Goal: Task Accomplishment & Management: Manage account settings

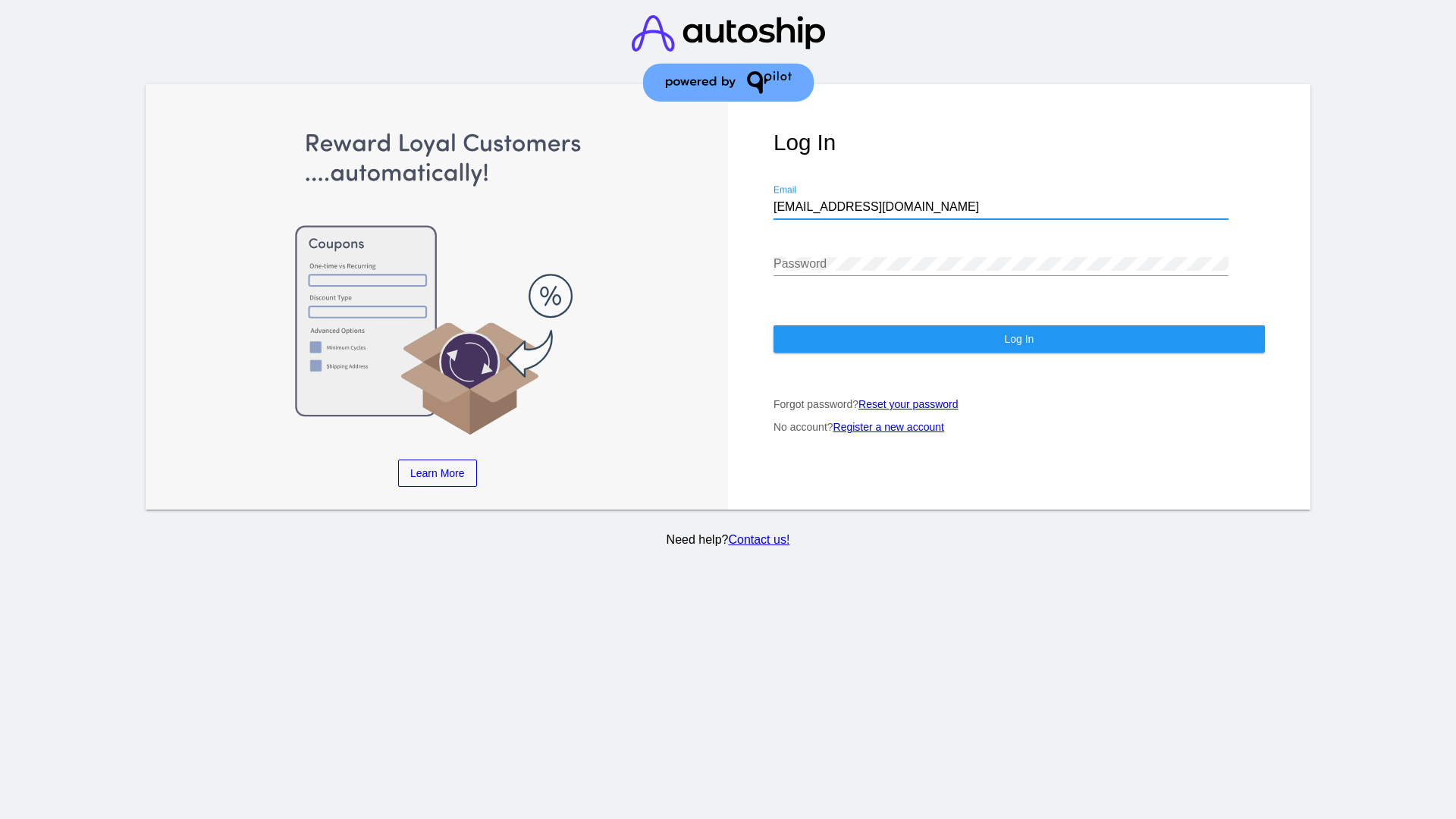
type input "[EMAIL_ADDRESS][DOMAIN_NAME]"
click at [1018, 339] on span "Log In" at bounding box center [1018, 338] width 30 height 12
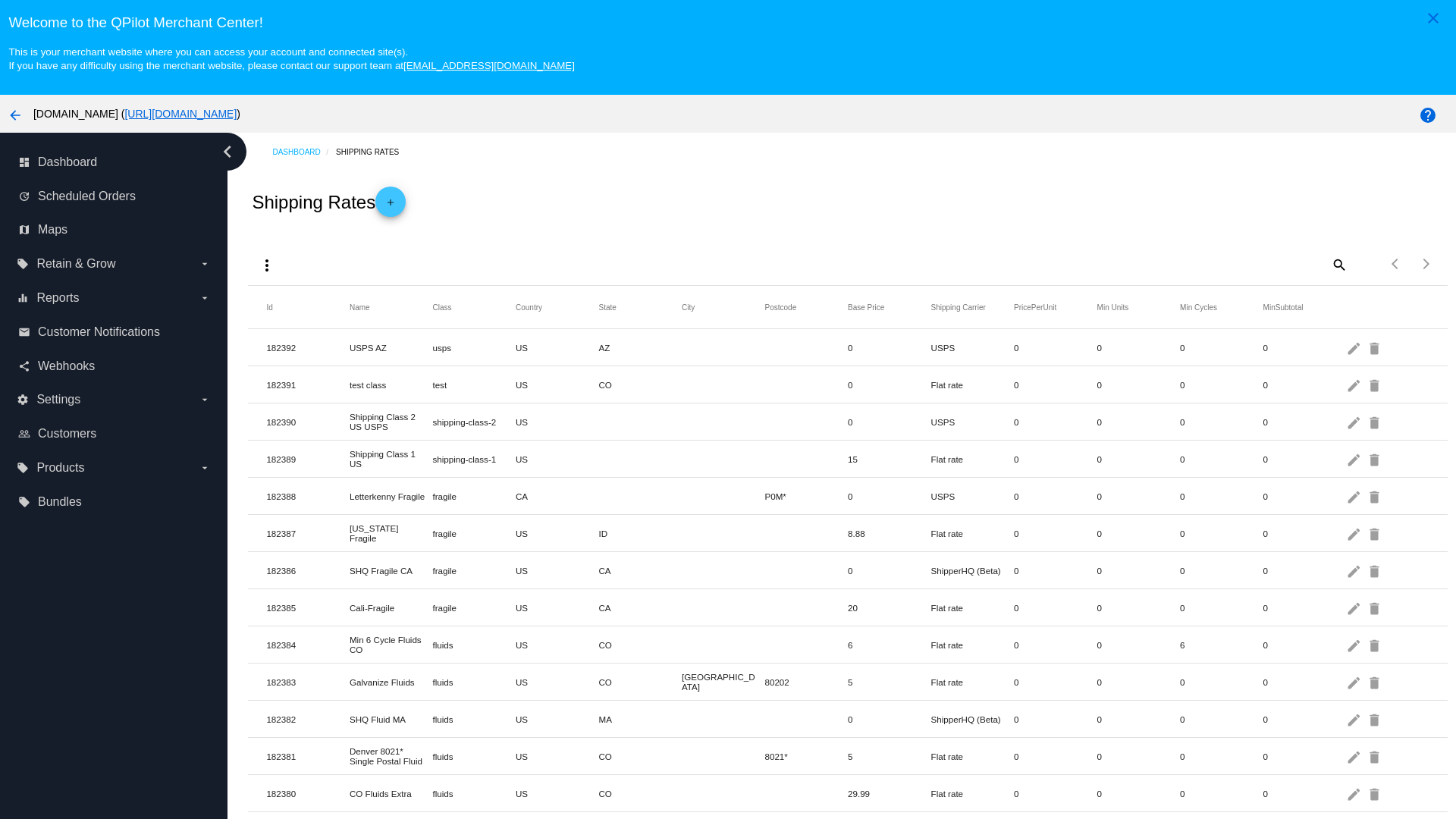
click at [395, 202] on mat-icon "add" at bounding box center [390, 206] width 18 height 18
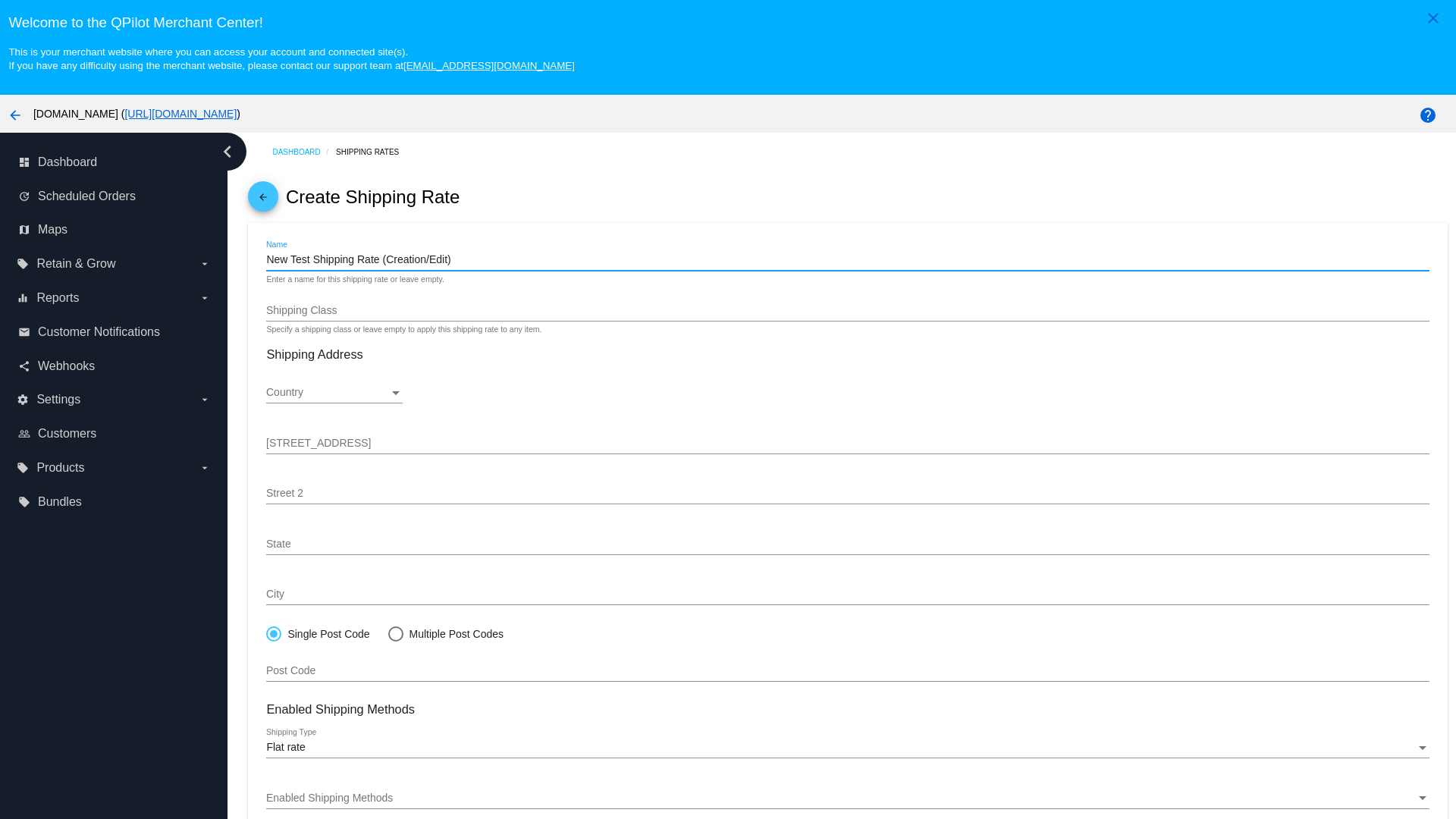
type input "New Test Shipping Rate (Creation/Edit)"
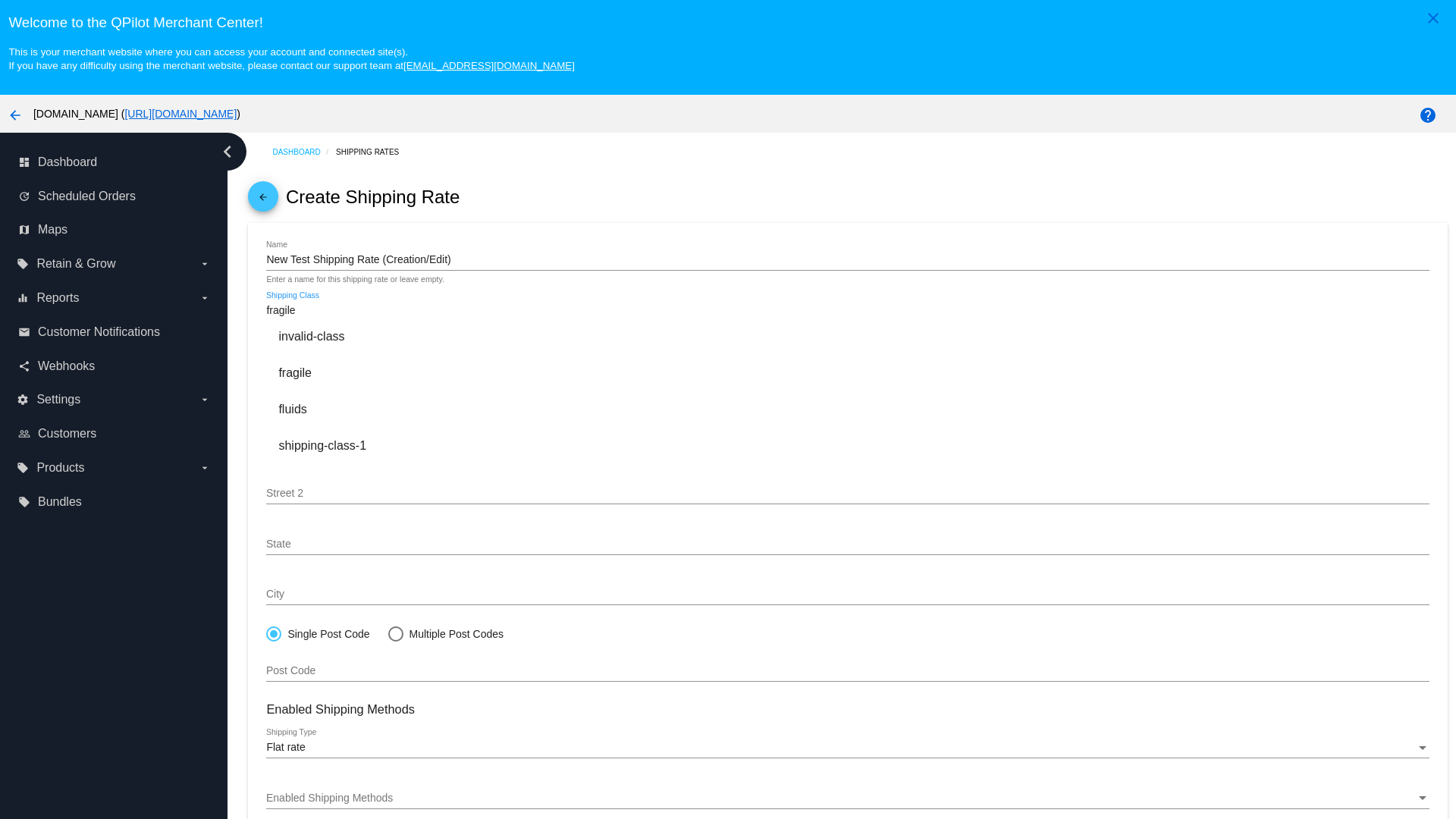
type input "fragile"
click at [848, 373] on div "fragile" at bounding box center [847, 373] width 1162 height 36
click at [335, 393] on div "Country" at bounding box center [327, 393] width 123 height 12
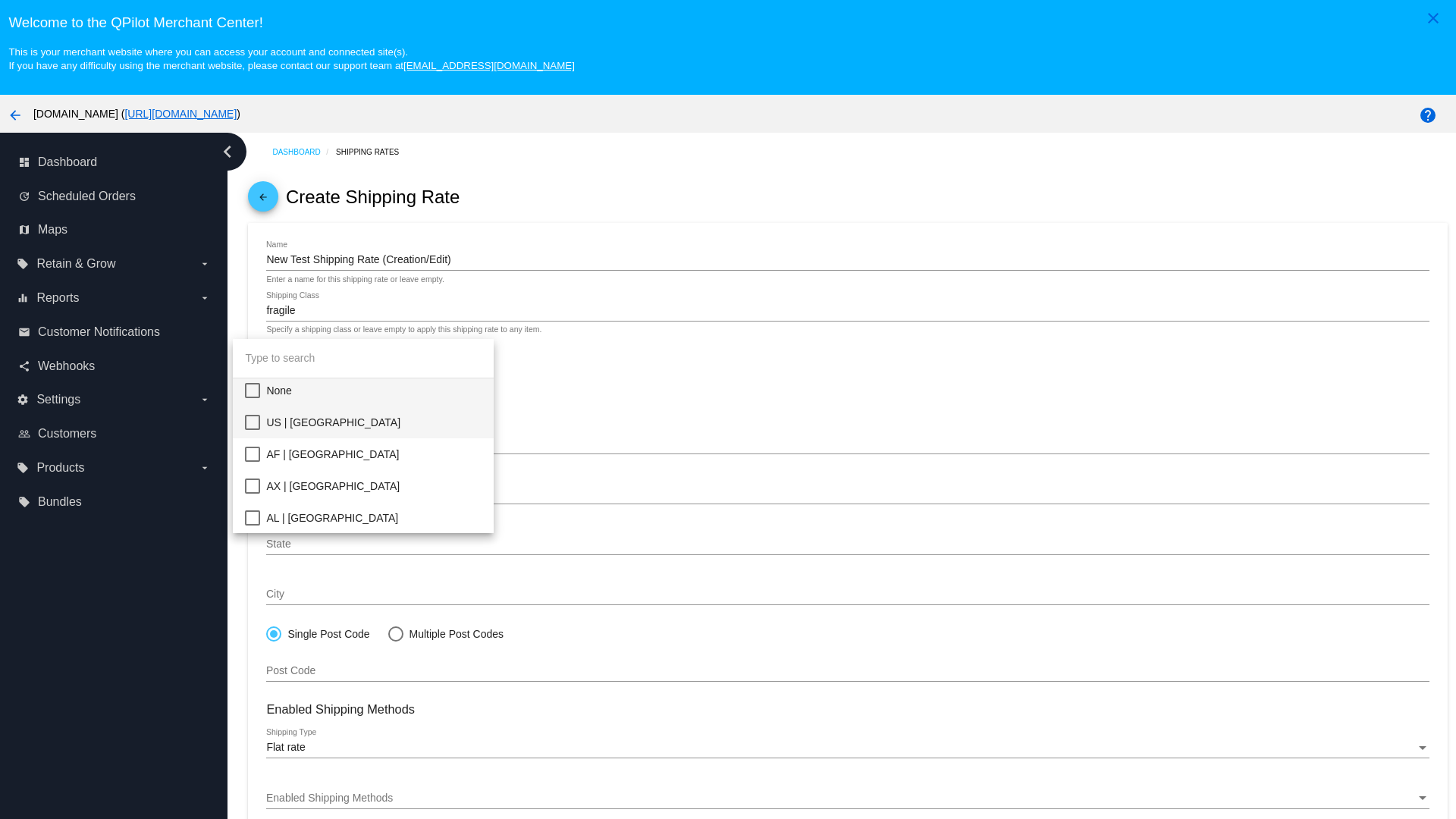
click at [374, 422] on span "US | USA" at bounding box center [374, 421] width 215 height 31
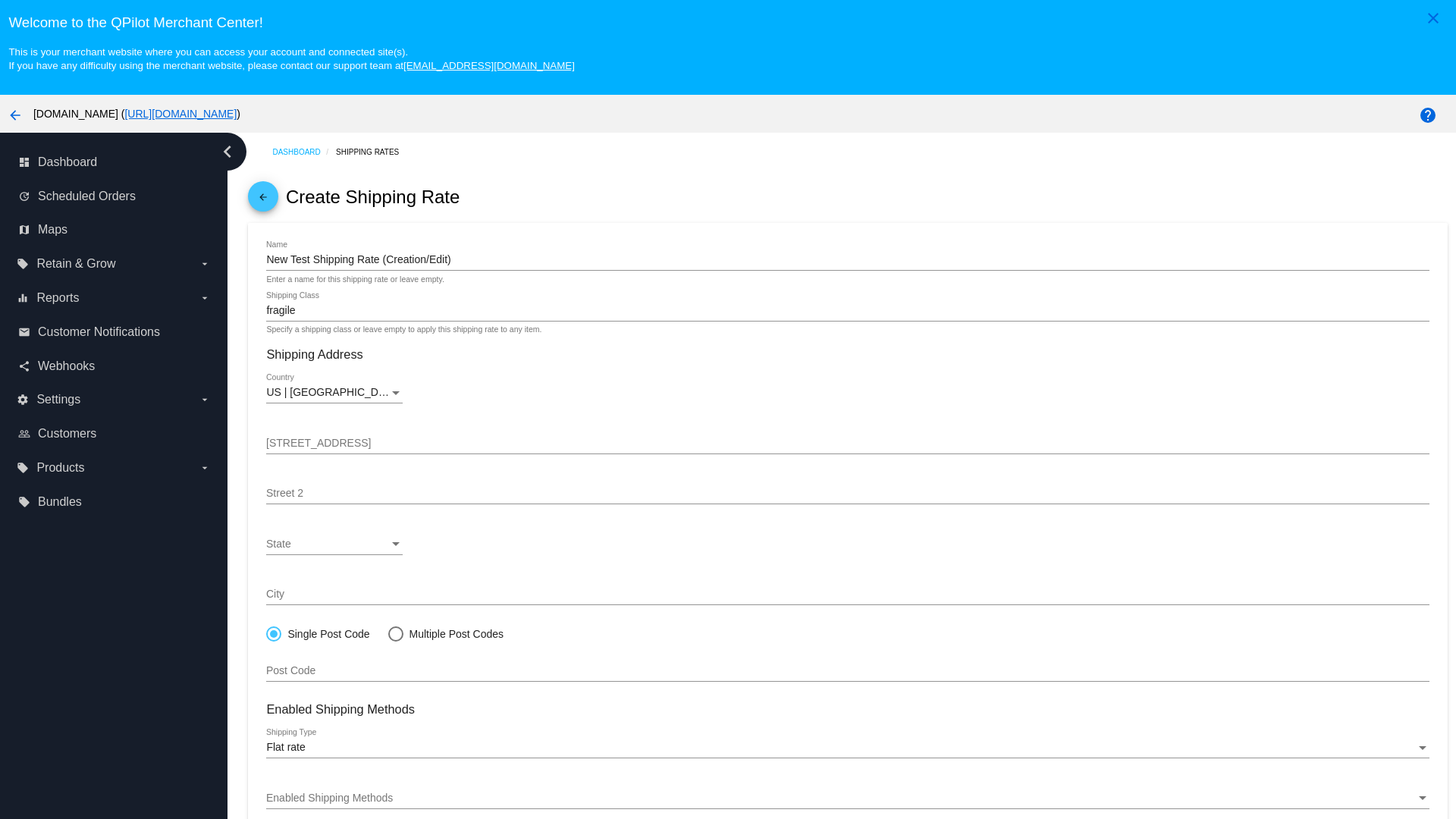
click at [335, 543] on div "State" at bounding box center [327, 544] width 123 height 12
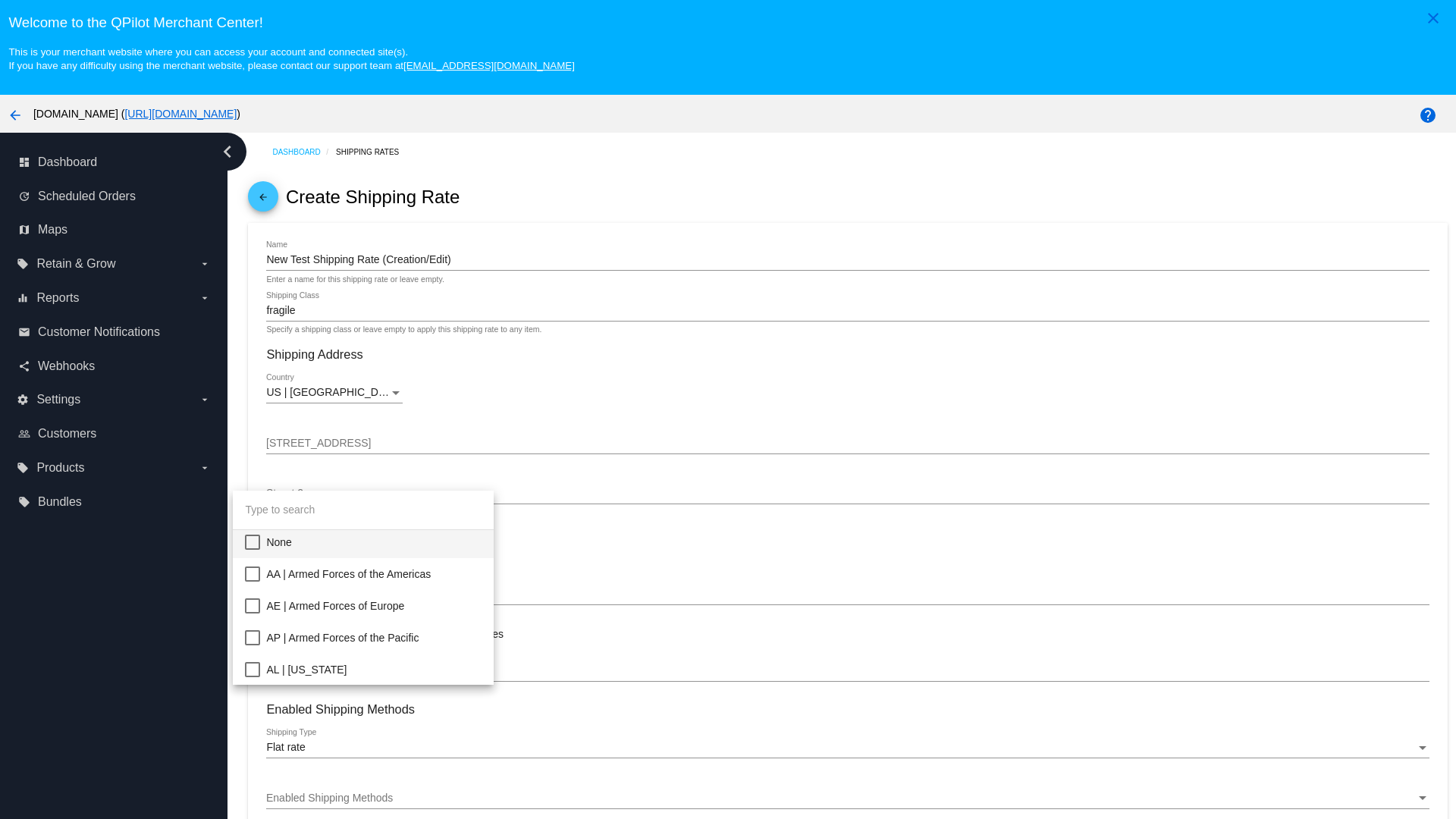
click at [374, 813] on span "CA | California" at bounding box center [374, 829] width 215 height 31
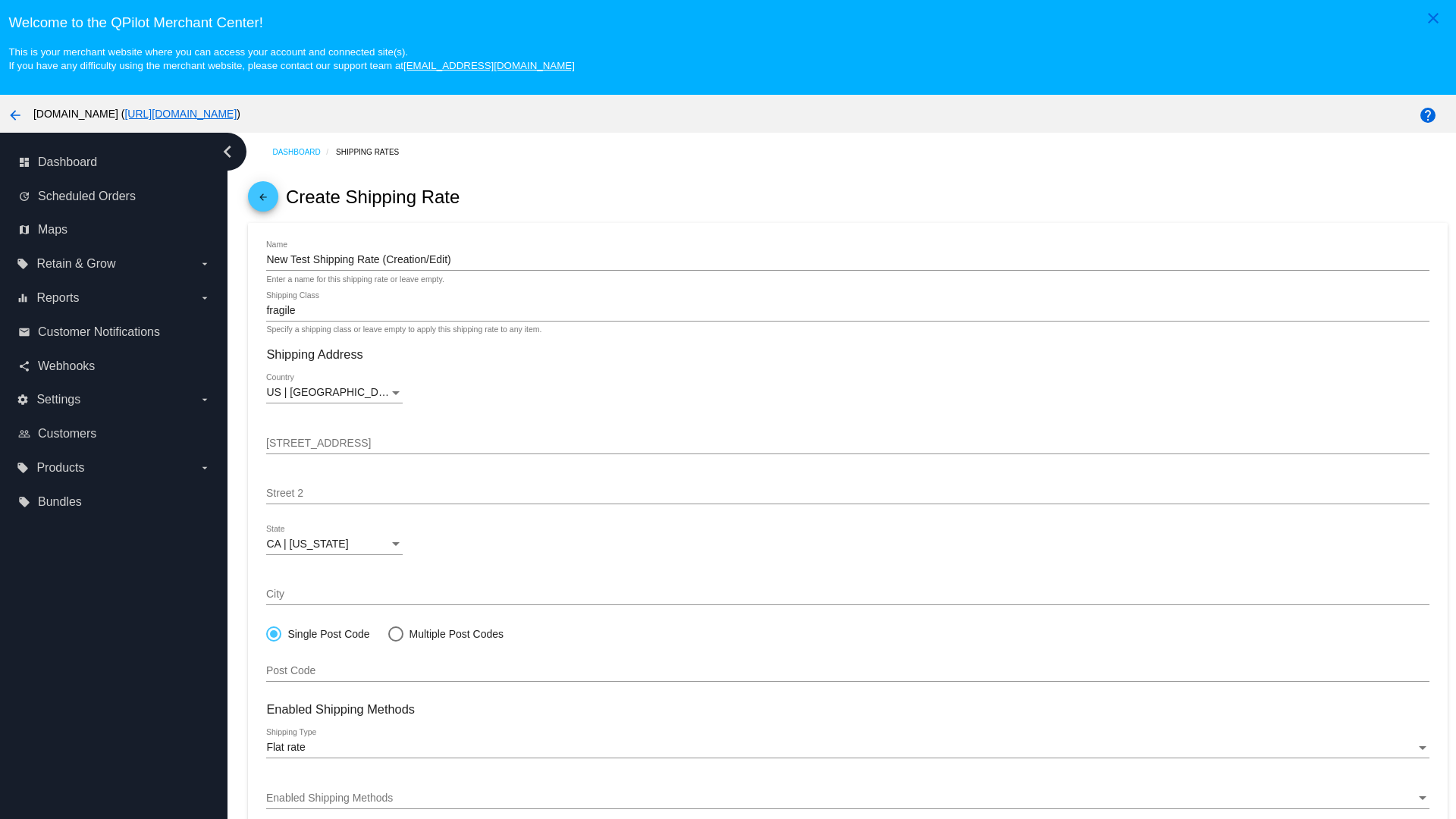
click at [848, 798] on div "Enabled Shipping Methods" at bounding box center [840, 798] width 1149 height 12
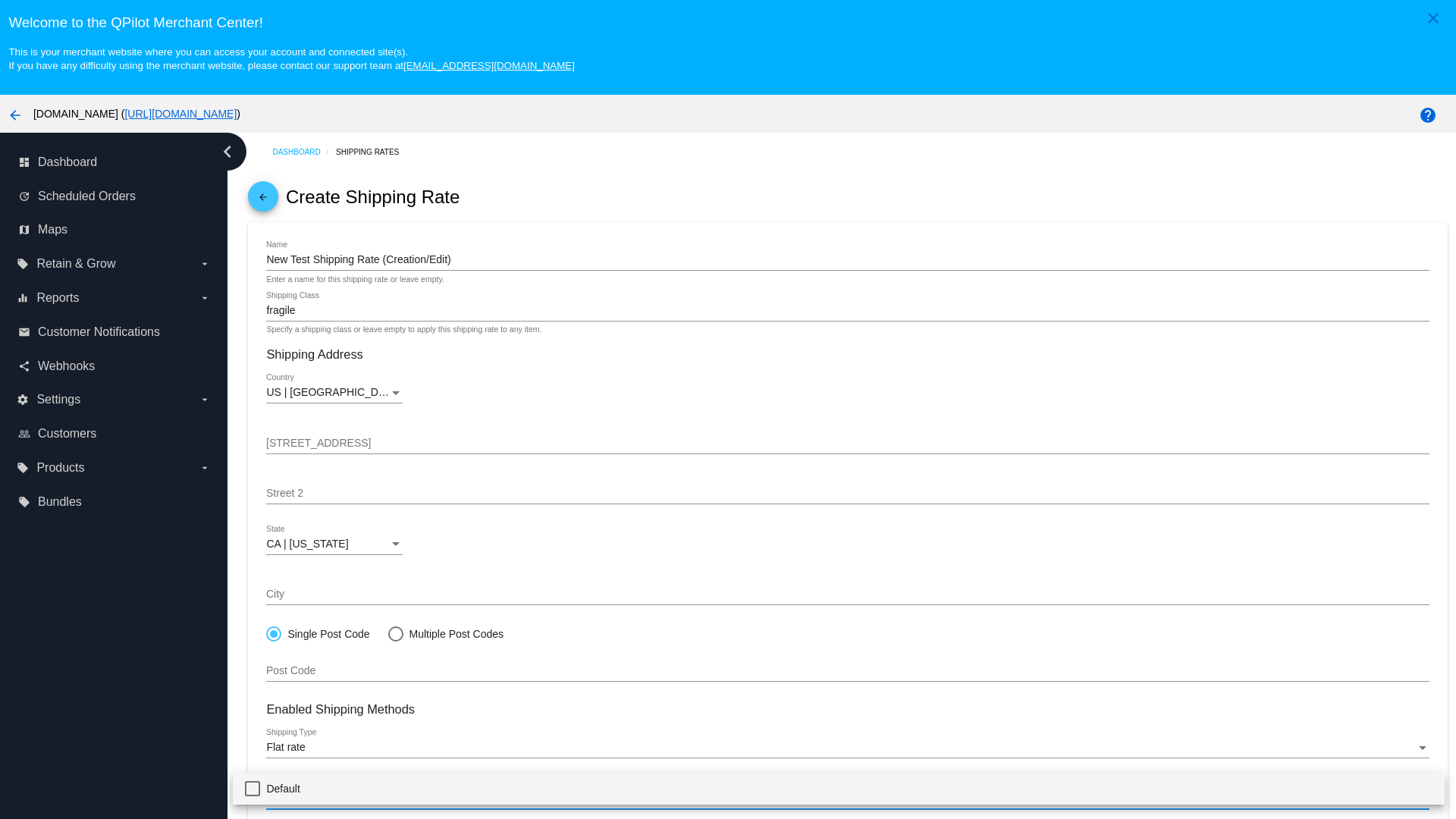
click at [839, 788] on span "Default" at bounding box center [849, 788] width 1166 height 31
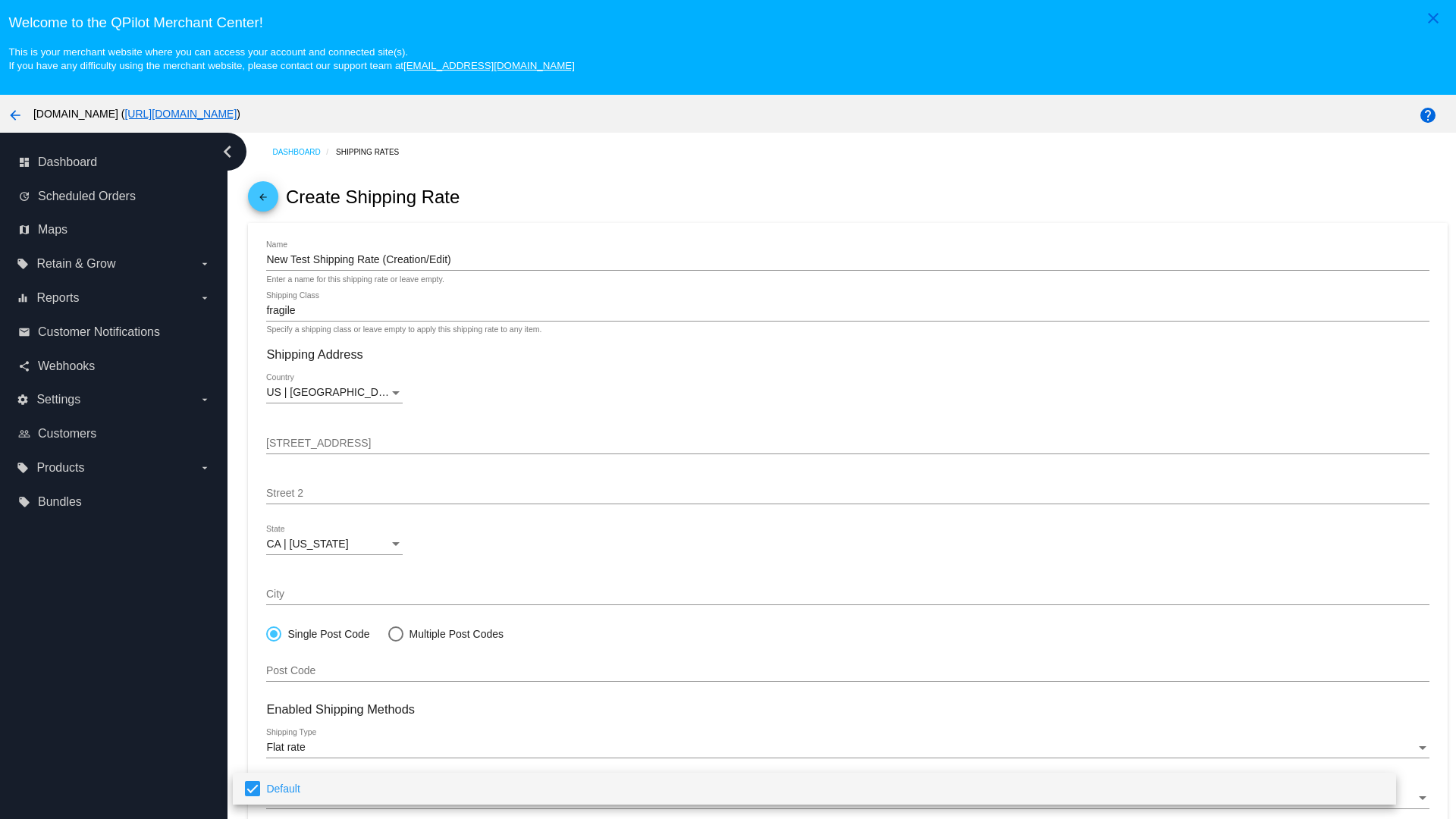
scroll to position [94, 0]
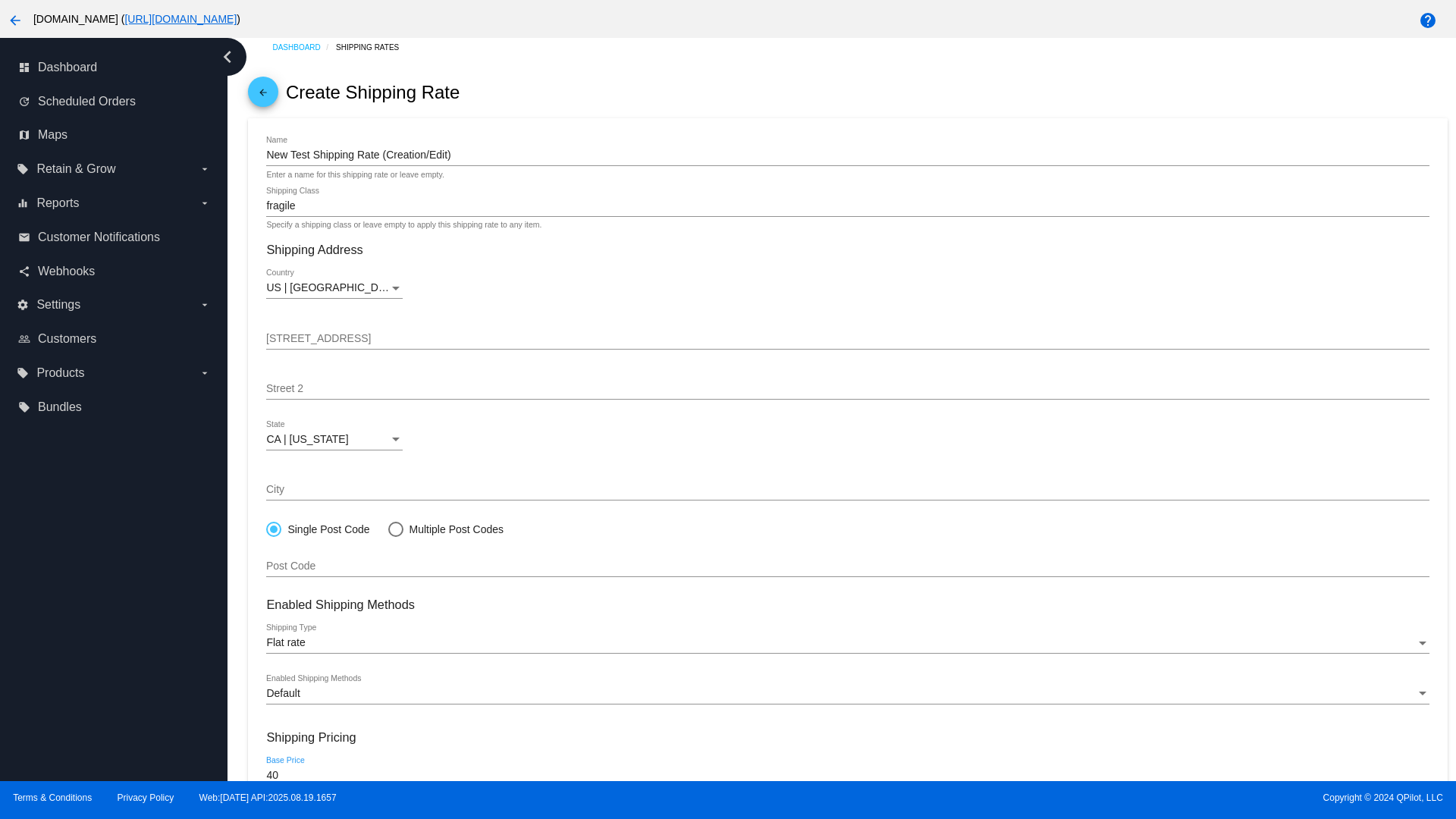
type input "40"
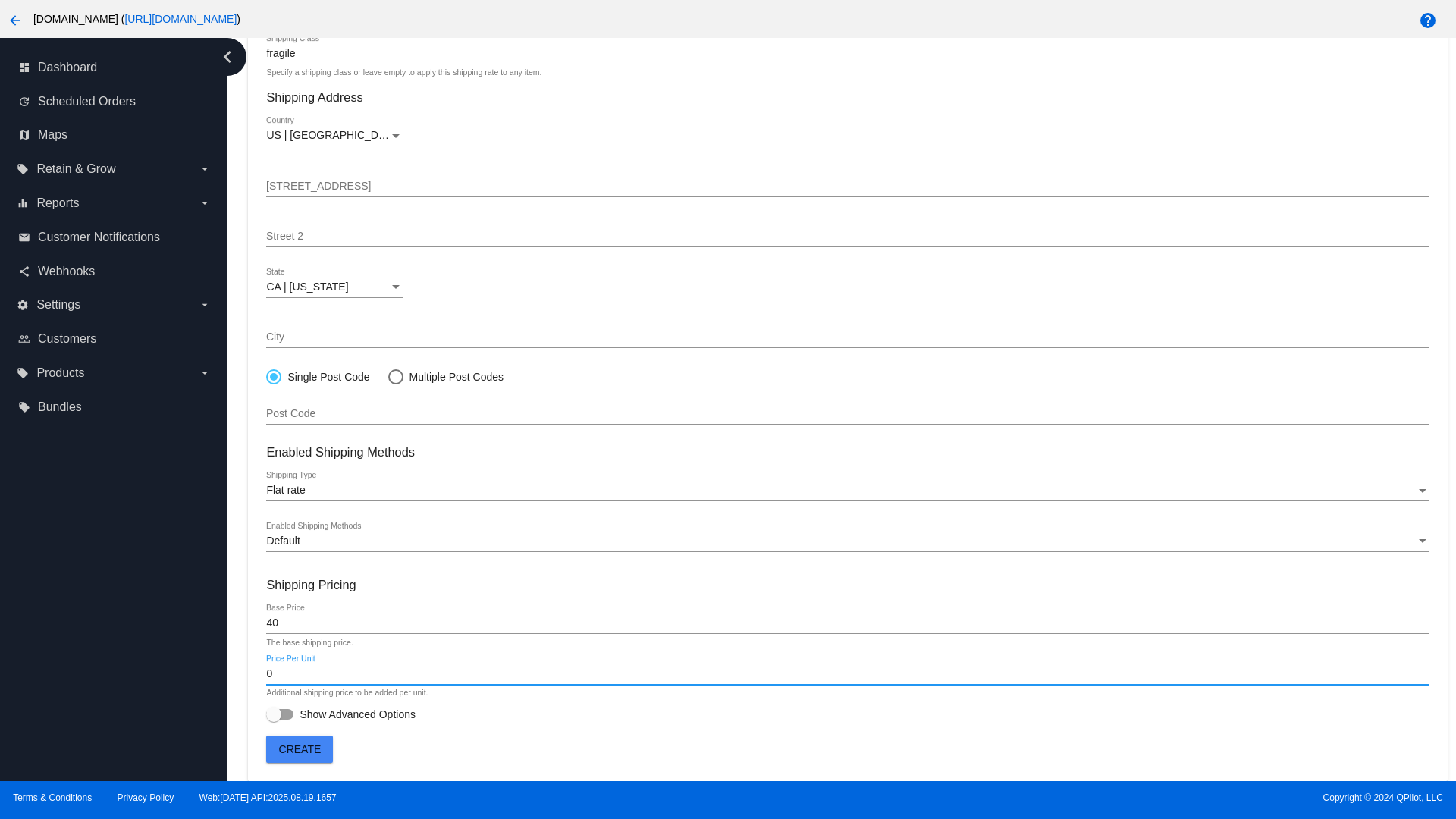
type input "0"
click at [340, 714] on span "Show Advanced Options" at bounding box center [358, 714] width 116 height 15
click at [274, 720] on input "Show Advanced Options" at bounding box center [273, 720] width 1 height 1
checkbox input "true"
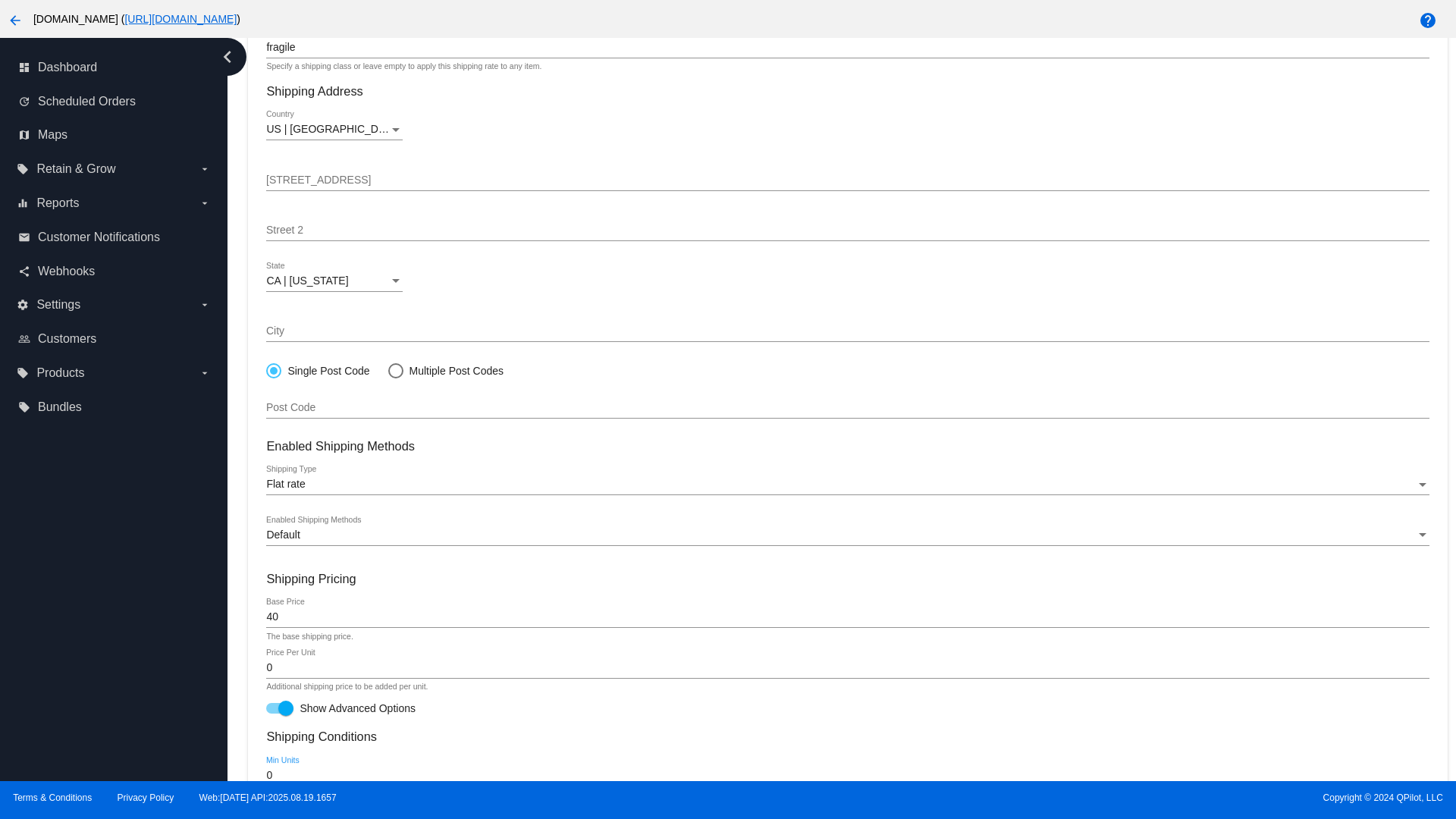
type input "0"
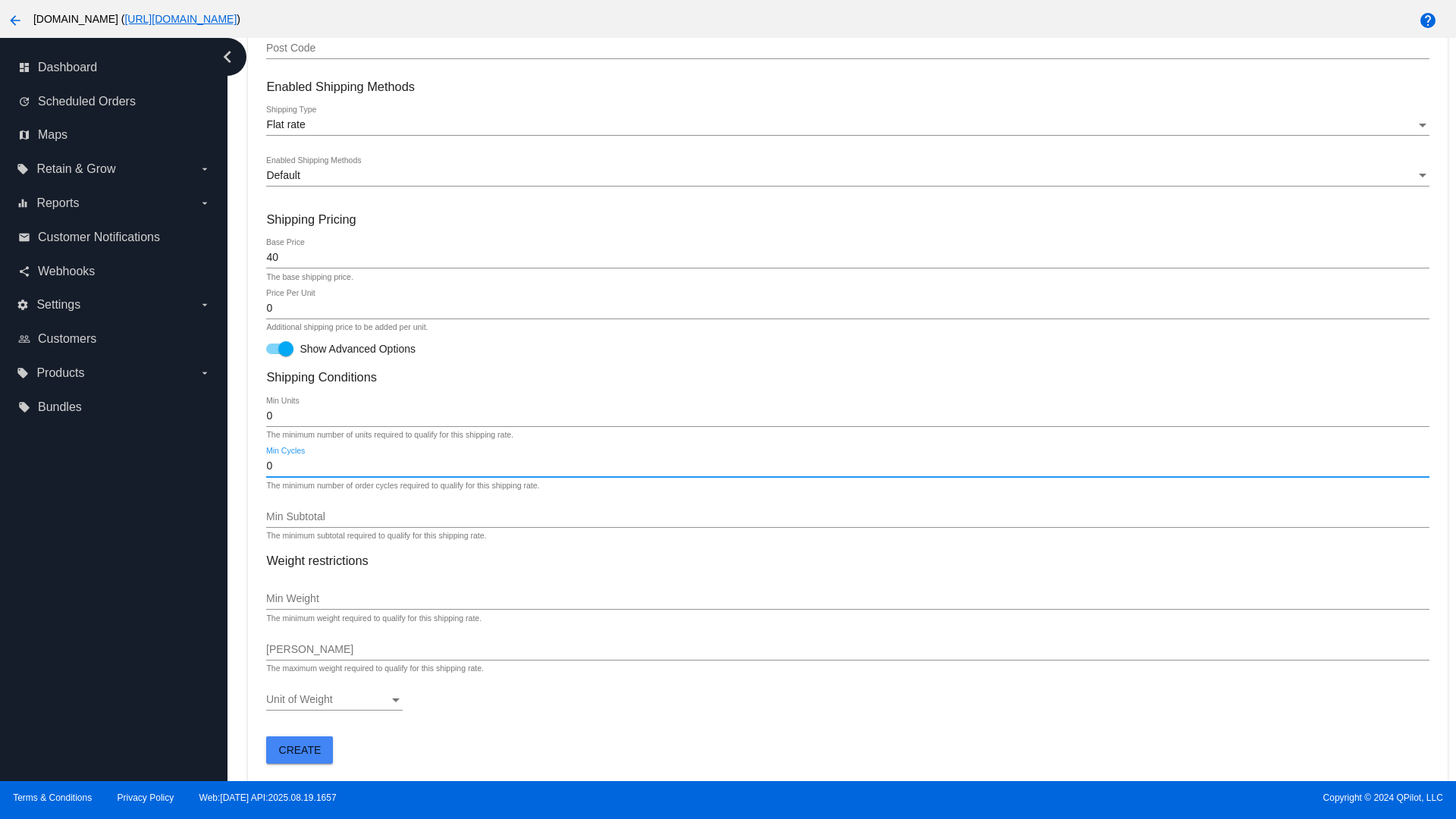
type input "0"
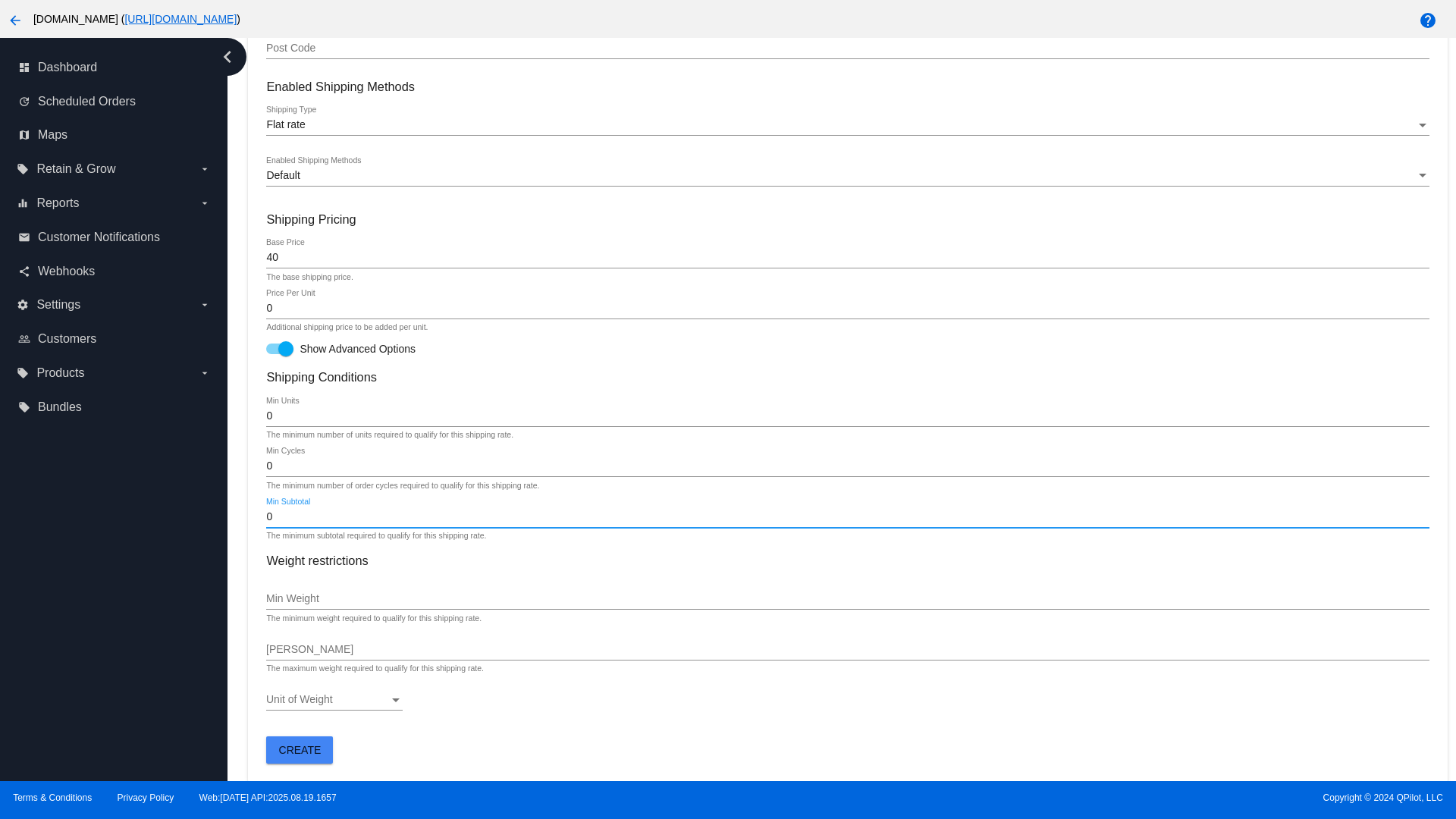
type input "0"
click at [299, 749] on span "Create" at bounding box center [300, 749] width 43 height 12
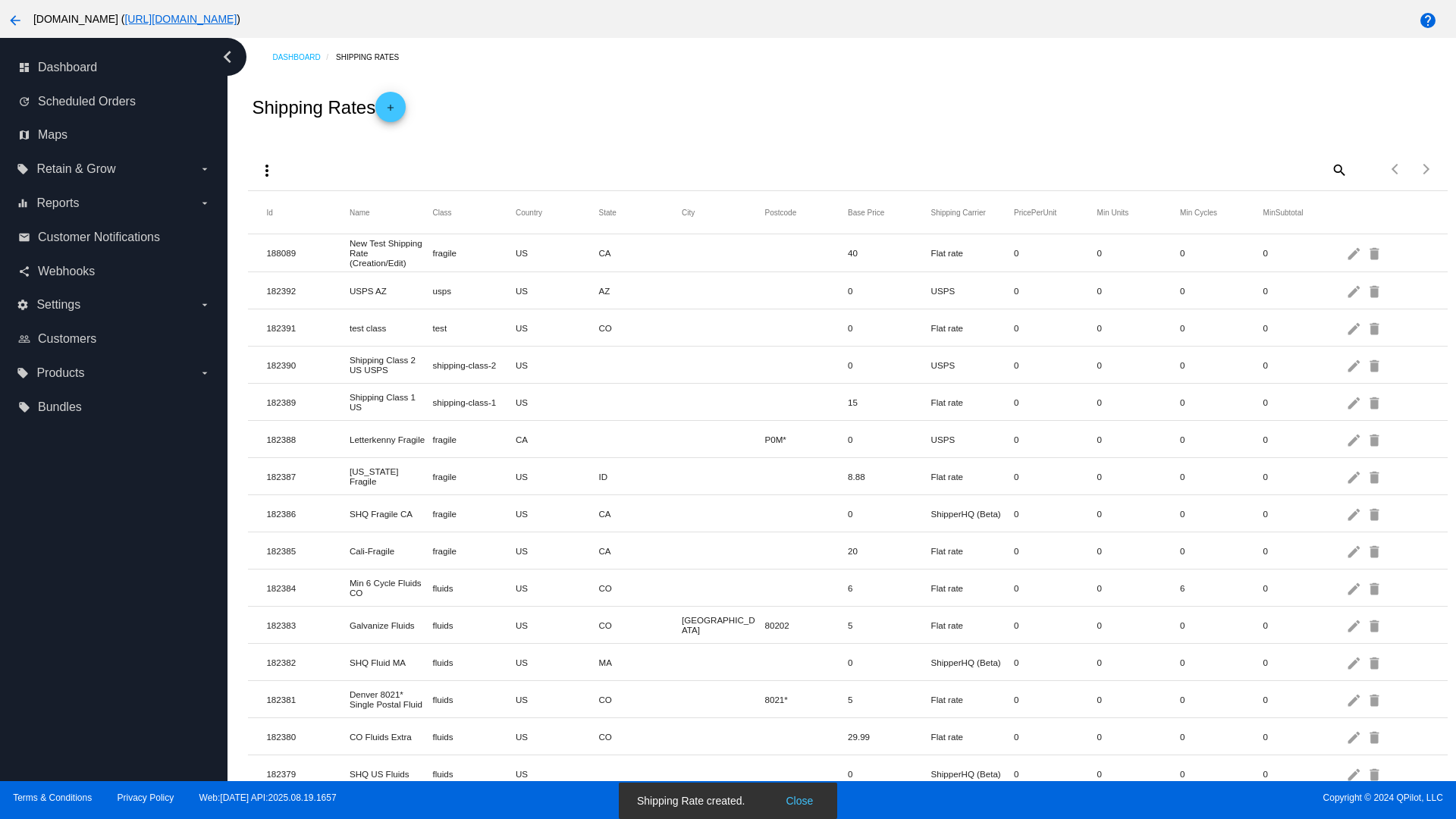
click at [1356, 253] on mat-icon "edit" at bounding box center [1355, 253] width 18 height 24
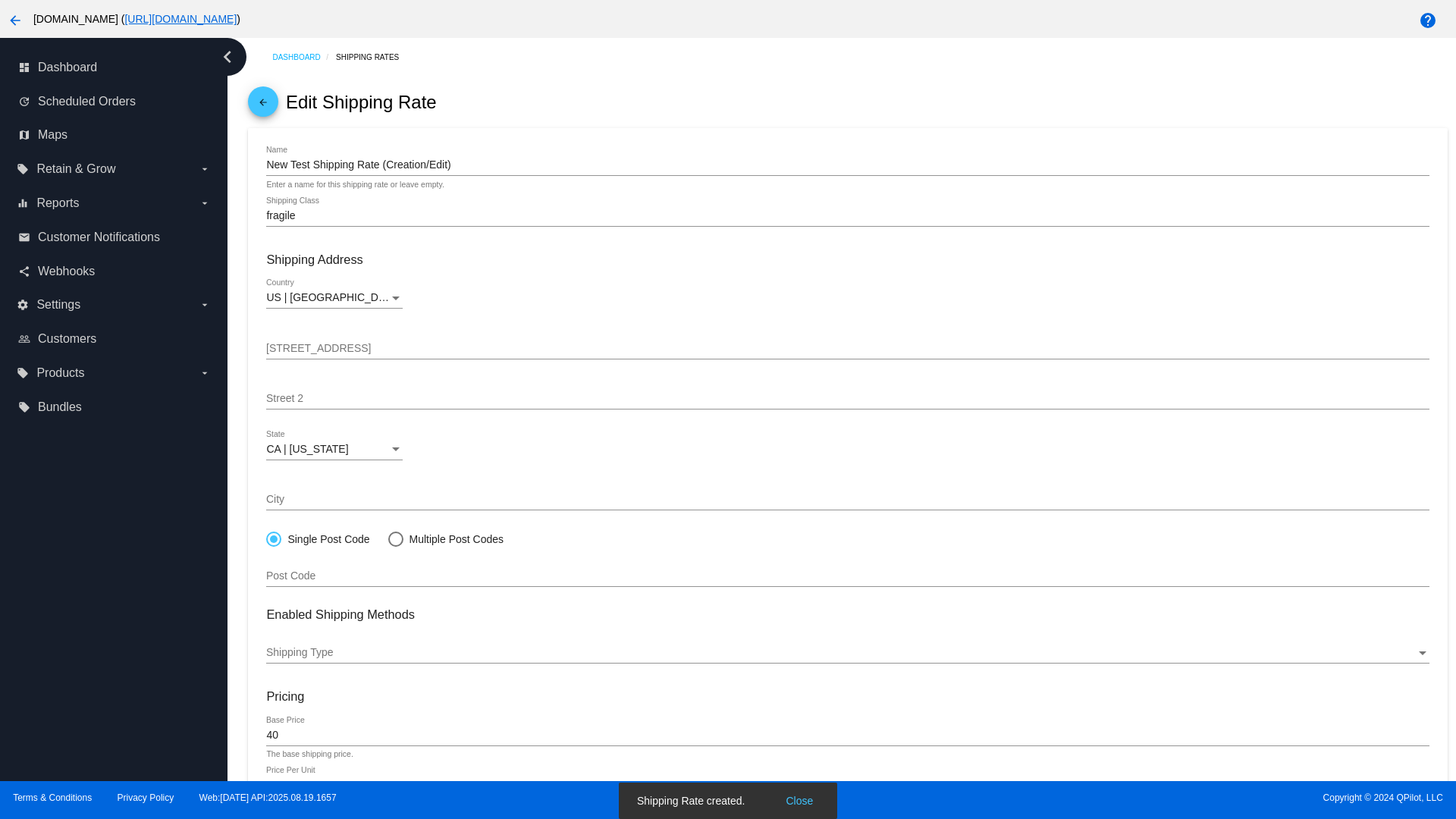
click at [395, 539] on div at bounding box center [395, 539] width 0 height 0
click at [388, 539] on input "Multiple Post Codes" at bounding box center [387, 539] width 1 height 1
radio input "true"
click at [318, 570] on span "Add Post Codes" at bounding box center [317, 571] width 76 height 12
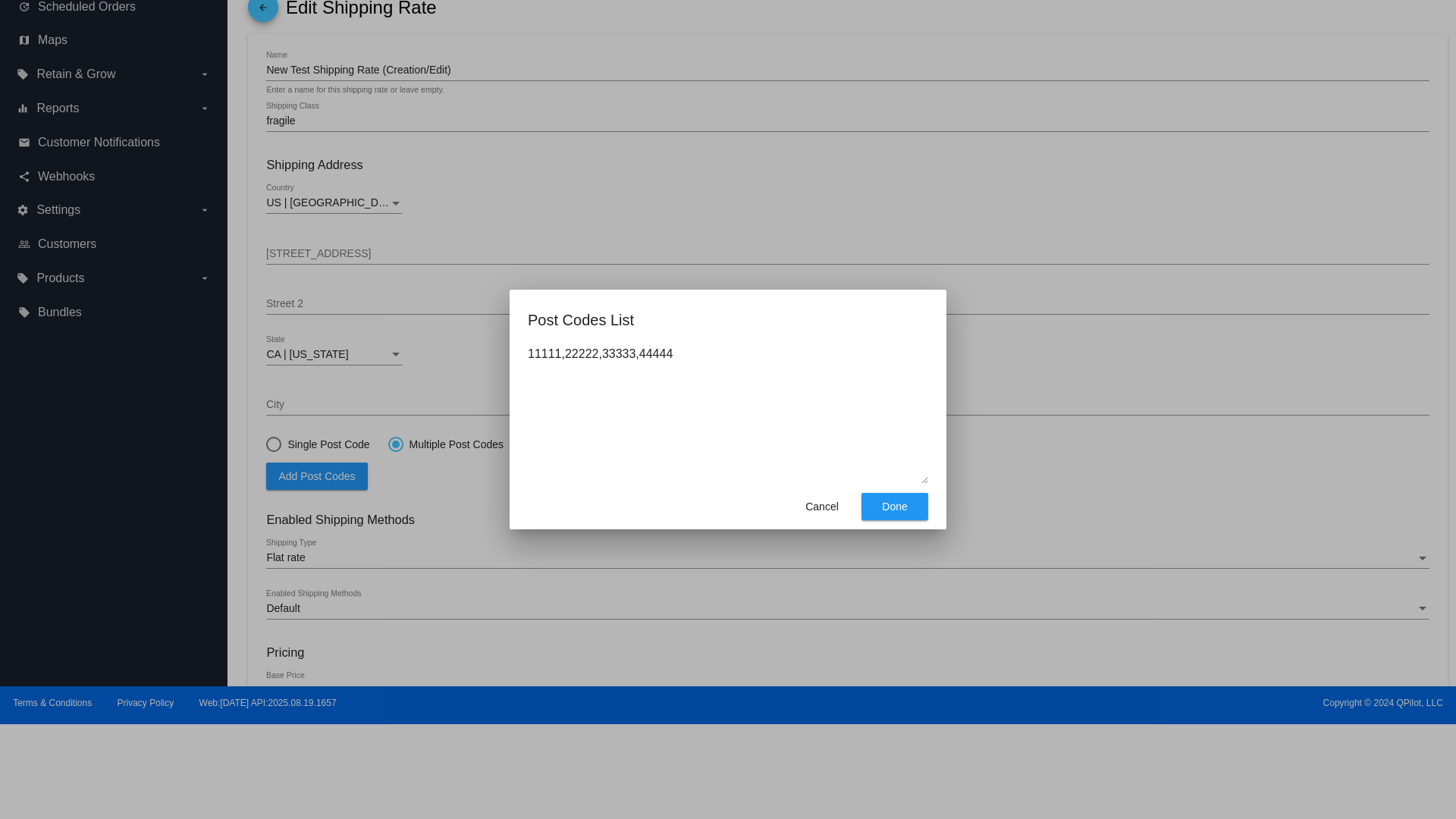
type textarea "11111,22222,33333,44444"
click at [895, 506] on span "Done" at bounding box center [894, 506] width 25 height 12
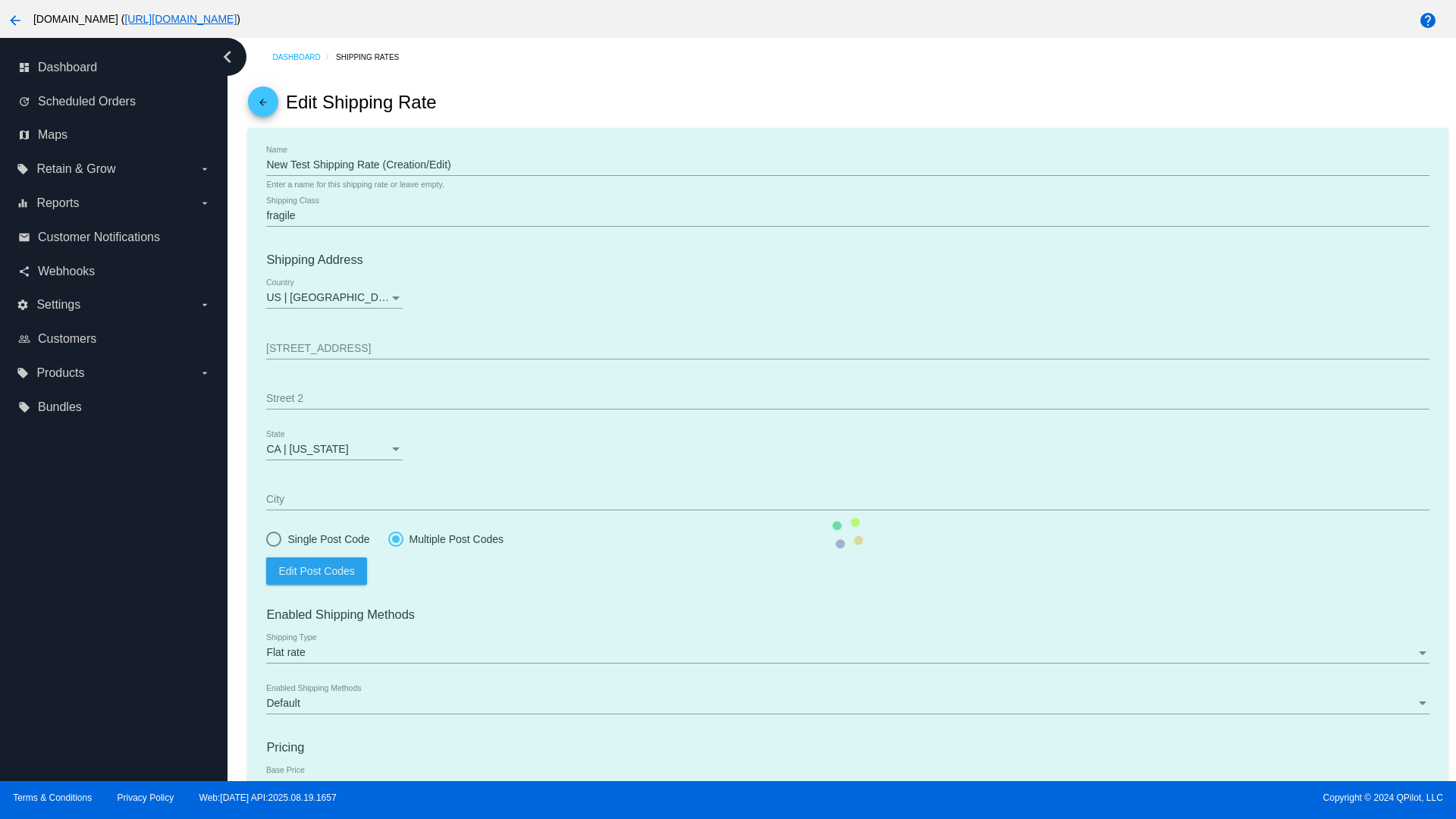
scroll to position [156, 0]
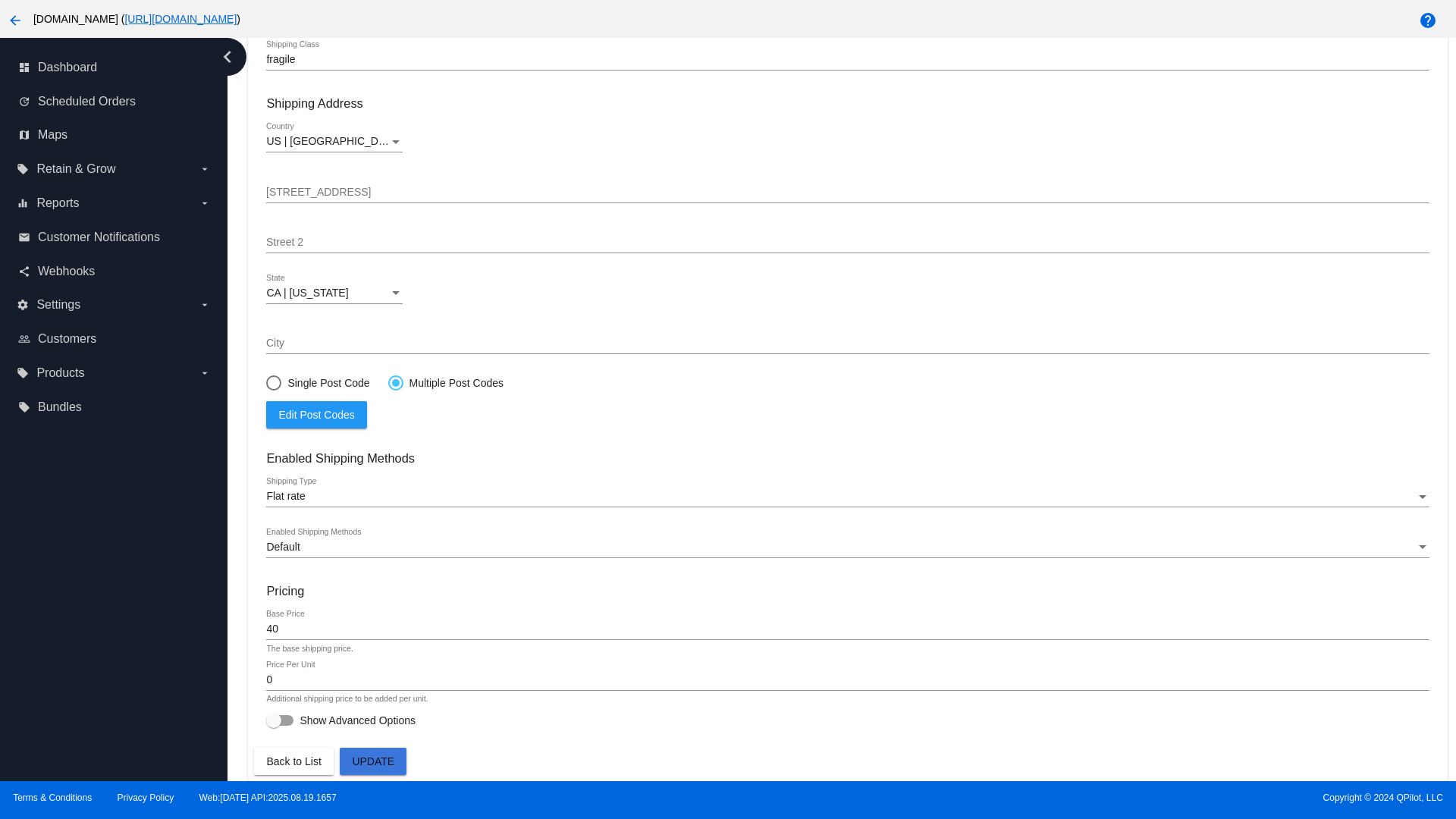
click at [395, 382] on div at bounding box center [396, 383] width 8 height 8
click at [388, 382] on input "Multiple Post Codes" at bounding box center [387, 382] width 1 height 1
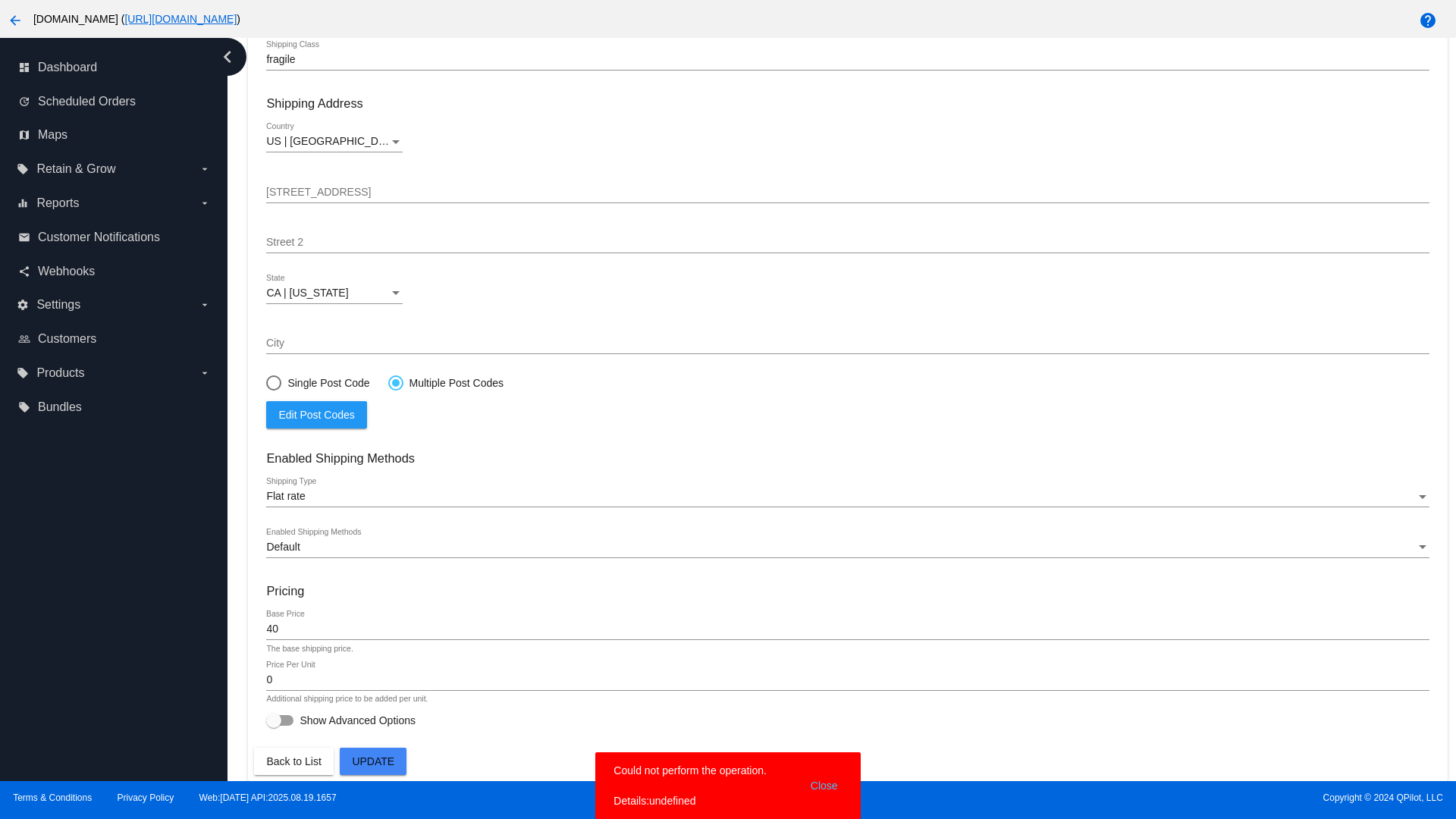
click at [317, 414] on span "Edit Post Codes" at bounding box center [317, 415] width 76 height 12
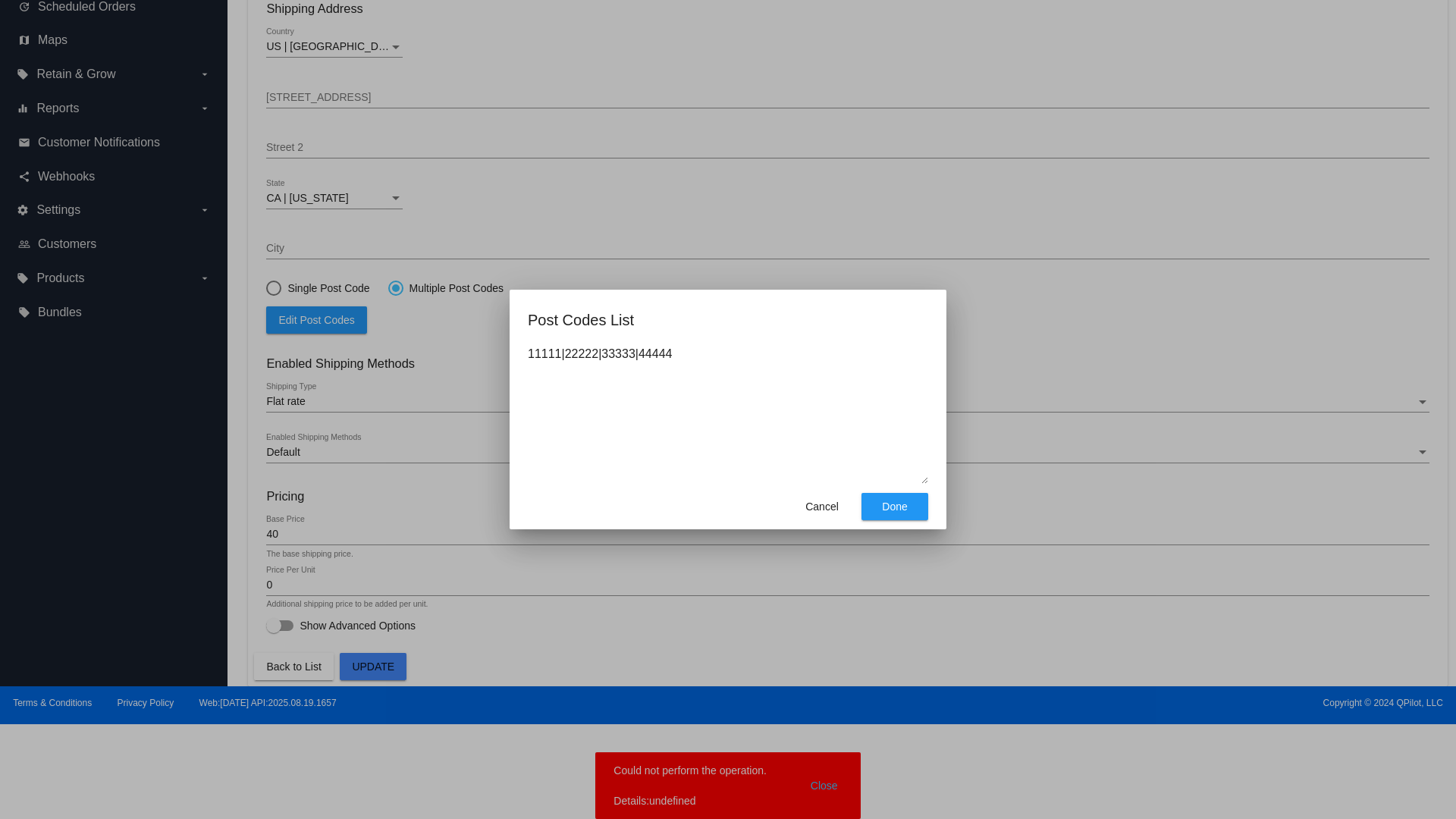
type textarea "11111|22222|33333|44444"
click at [895, 506] on span "Done" at bounding box center [894, 506] width 25 height 12
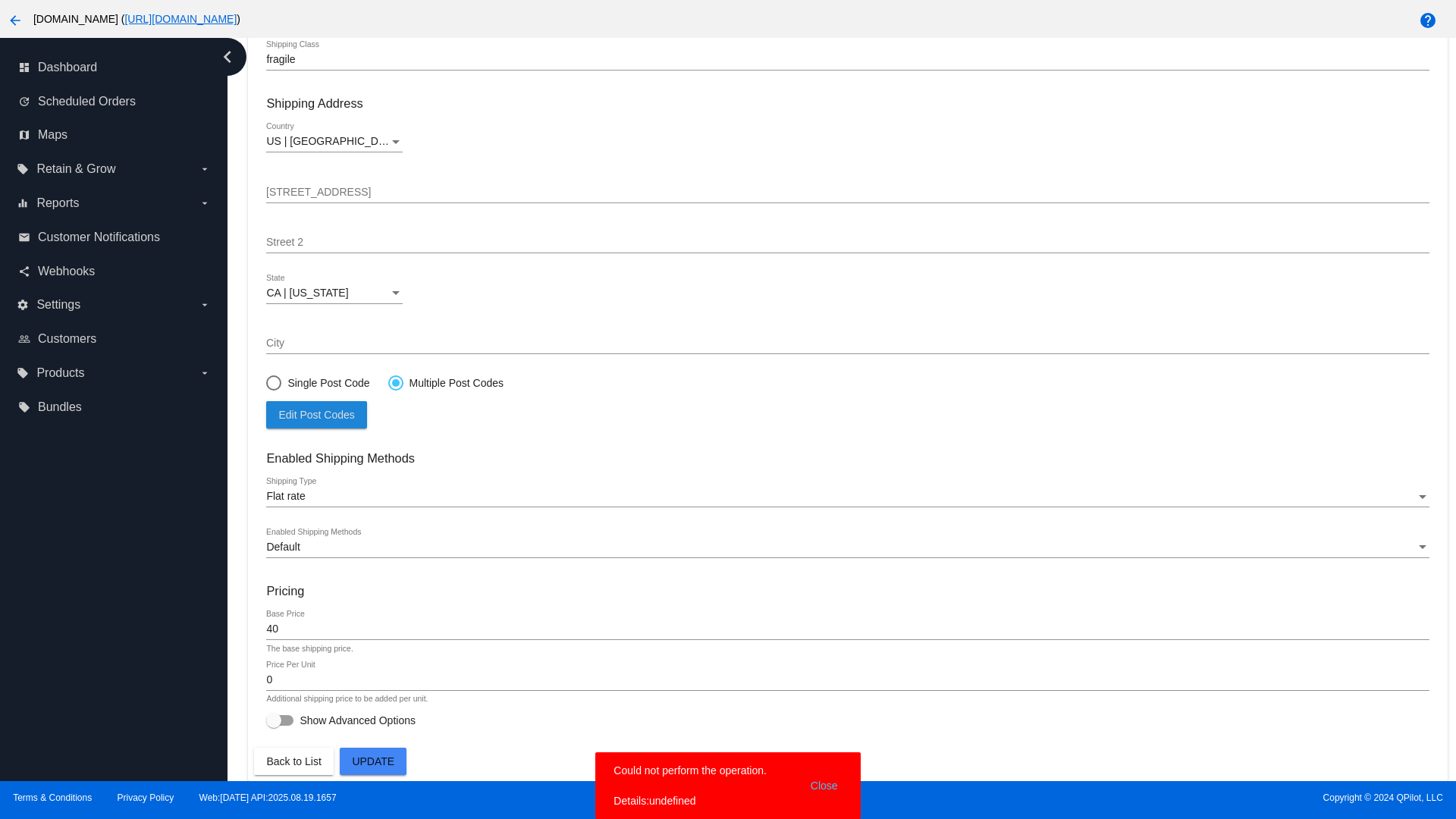
click at [373, 762] on span "Update" at bounding box center [373, 761] width 43 height 12
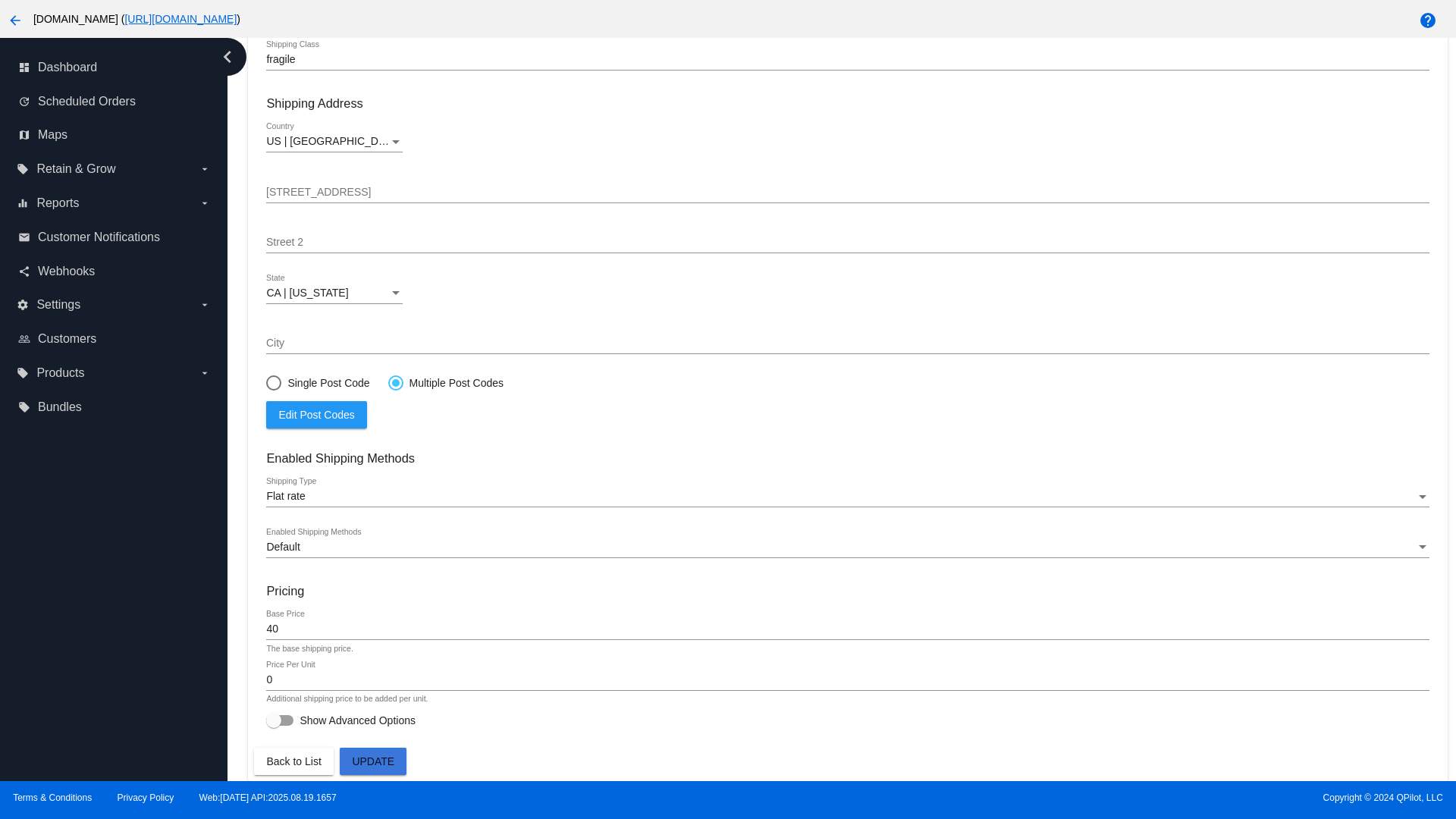
click at [395, 382] on div at bounding box center [396, 383] width 8 height 8
click at [388, 382] on input "Multiple Post Codes" at bounding box center [387, 382] width 1 height 1
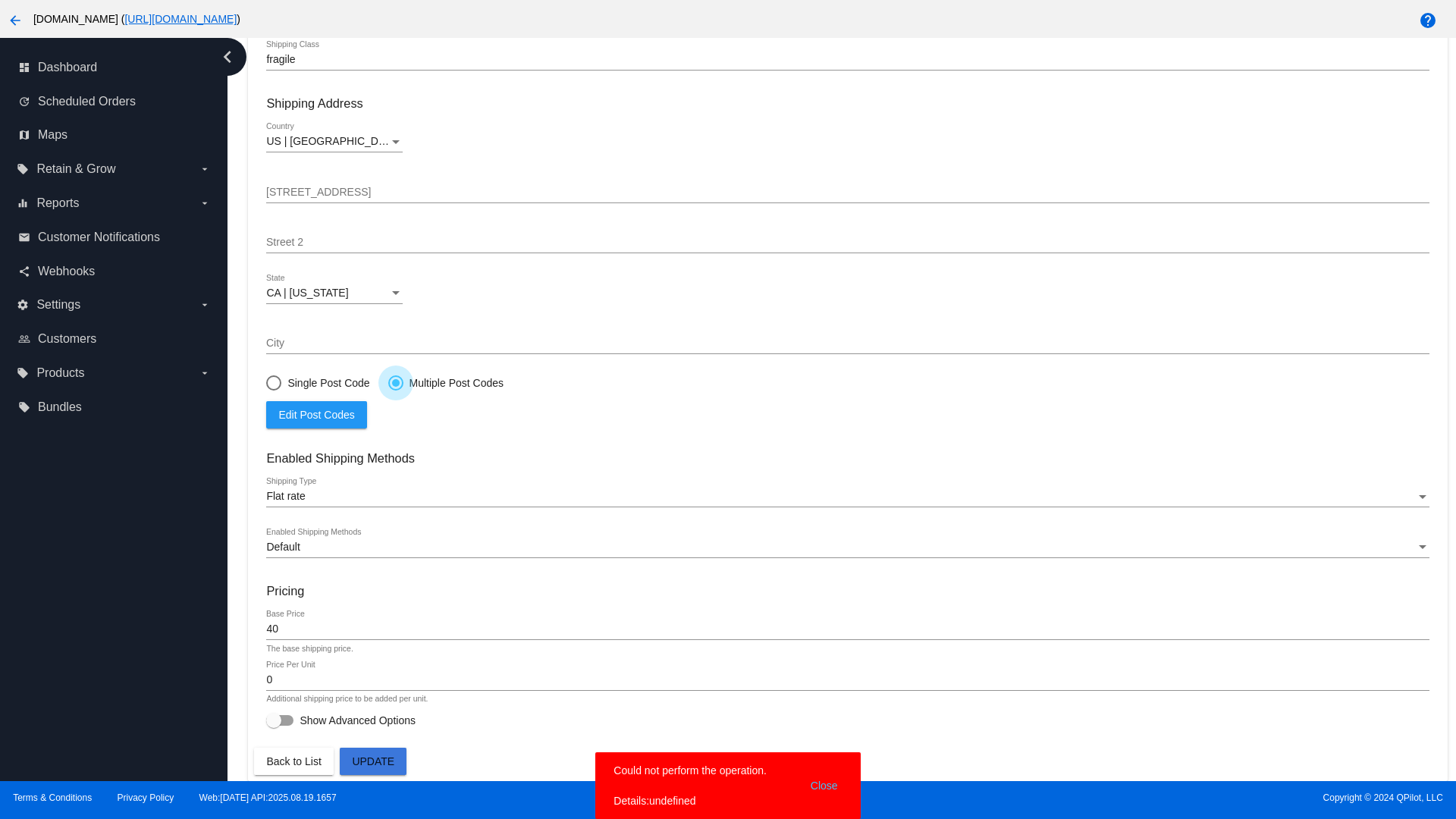
click at [317, 414] on span "Edit Post Codes" at bounding box center [317, 415] width 76 height 12
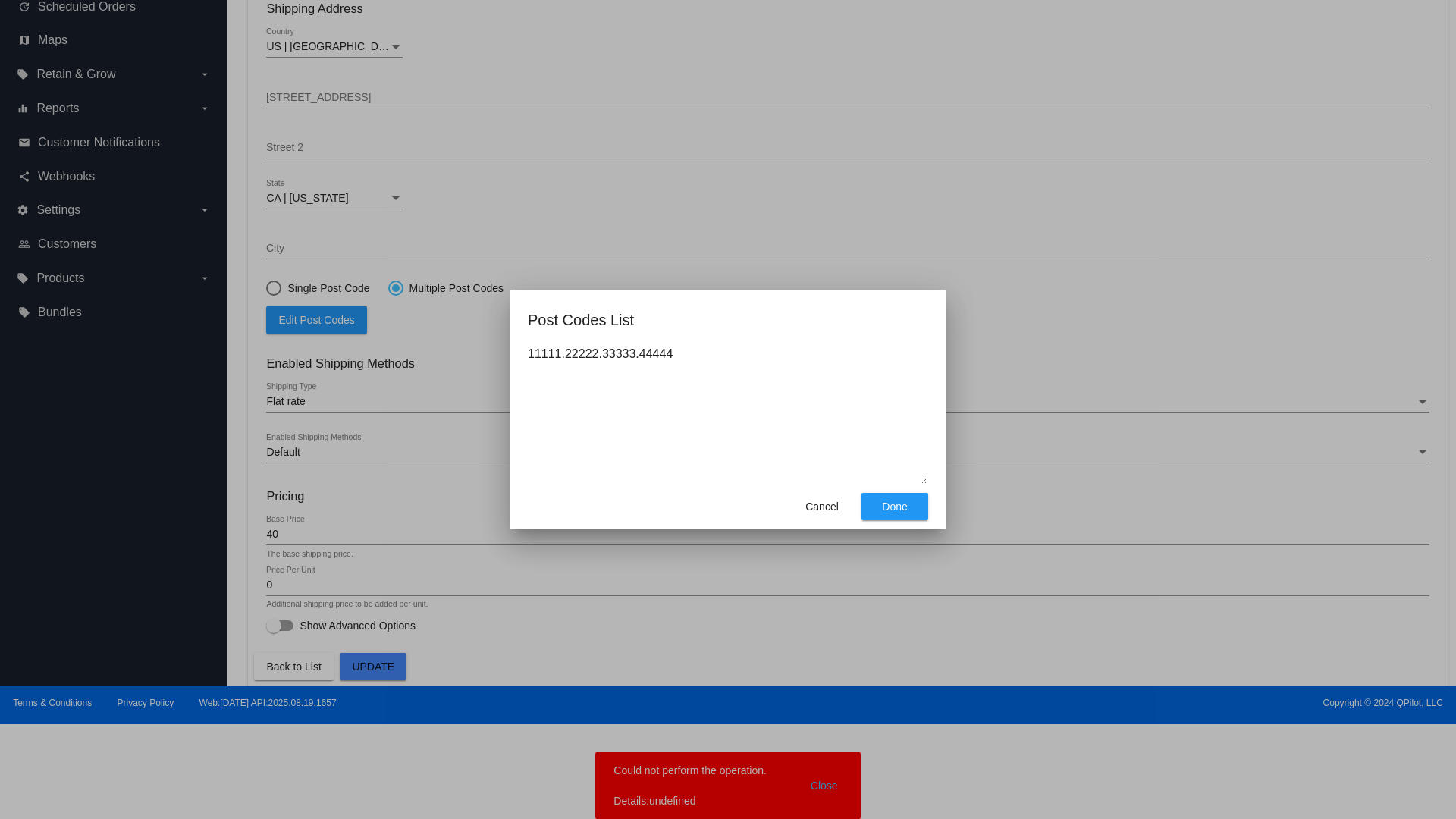
type textarea "11111.22222.33333.44444"
click at [895, 506] on span "Done" at bounding box center [894, 506] width 25 height 12
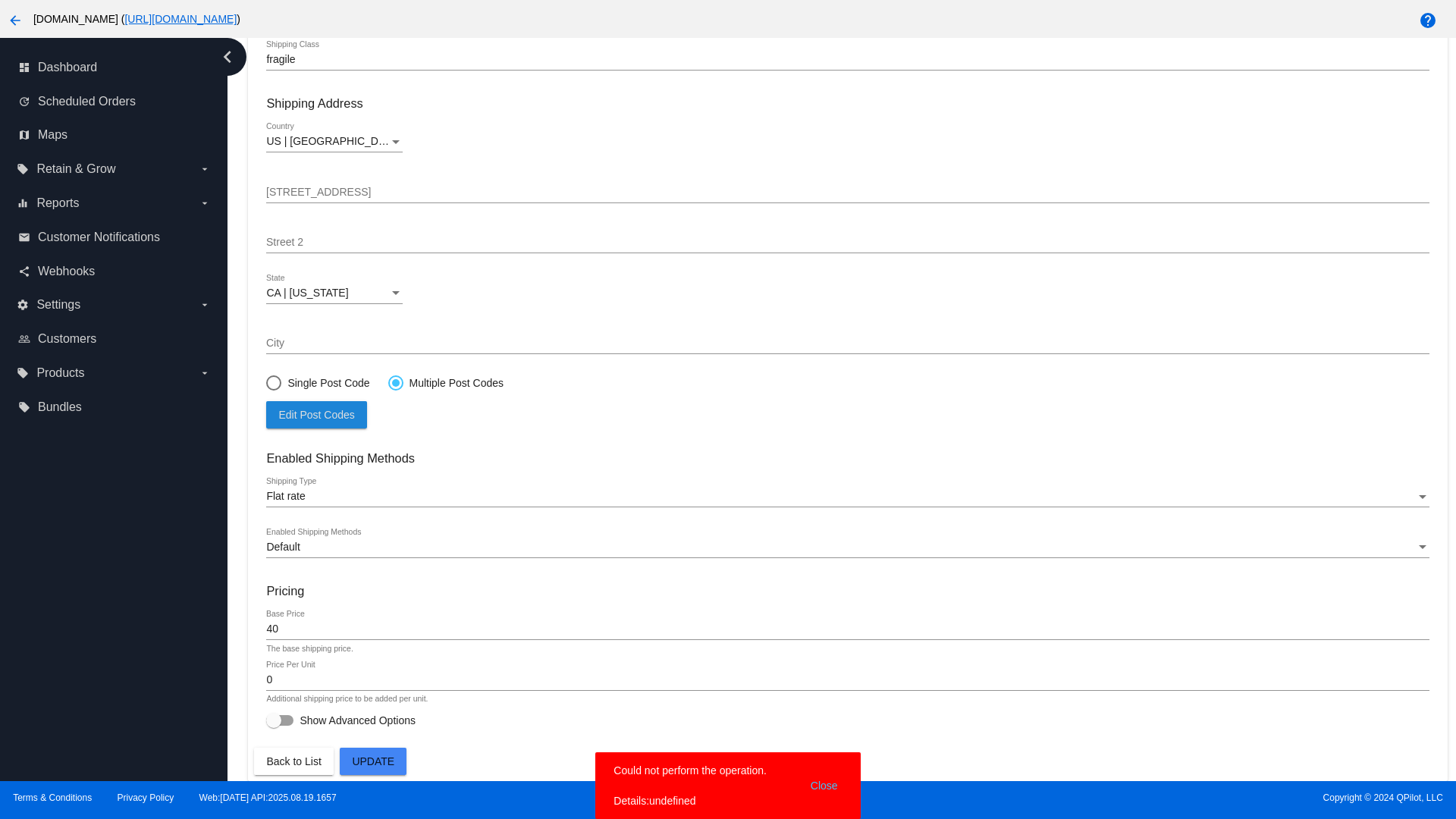
click at [373, 762] on span "Update" at bounding box center [373, 761] width 43 height 12
